Goal: Information Seeking & Learning: Learn about a topic

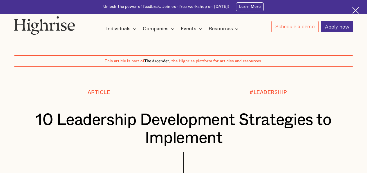
click at [356, 11] on img at bounding box center [356, 10] width 7 height 7
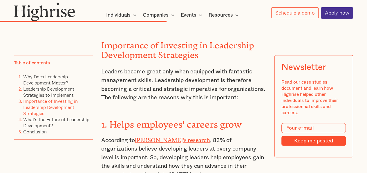
scroll to position [2041, 0]
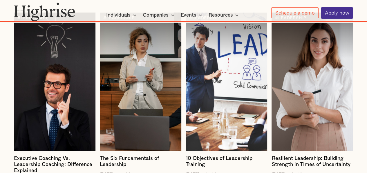
scroll to position [4340, 0]
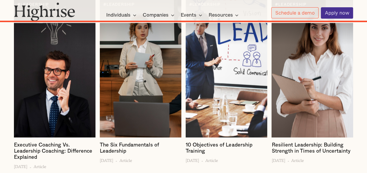
click at [58, 141] on h4 "Executive Coaching Vs. Leadership Coaching: Difference Explained" at bounding box center [54, 150] width 81 height 19
click at [55, 141] on h4 "Executive Coaching Vs. Leadership Coaching: Difference Explained" at bounding box center [54, 150] width 81 height 19
click at [59, 62] on div at bounding box center [54, 68] width 81 height 138
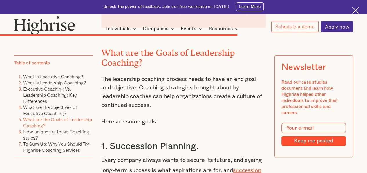
scroll to position [2196, 0]
